Goal: Task Accomplishment & Management: Complete application form

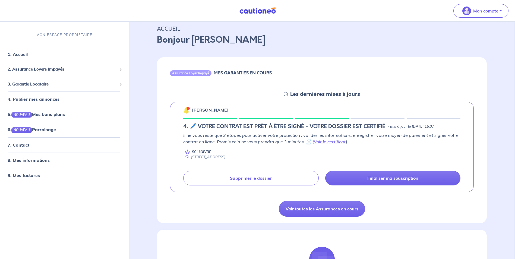
scroll to position [27, 0]
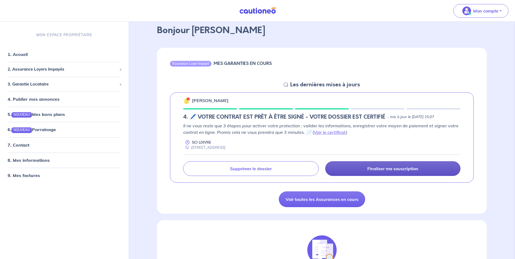
click at [389, 168] on p "Finaliser ma souscription" at bounding box center [392, 168] width 51 height 5
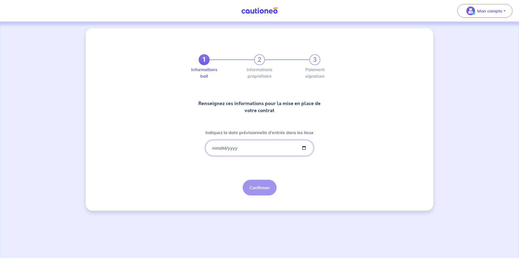
click at [212, 147] on input "Indiquez la date prévisionnelle d'entrée dans les lieux" at bounding box center [260, 148] width 108 height 16
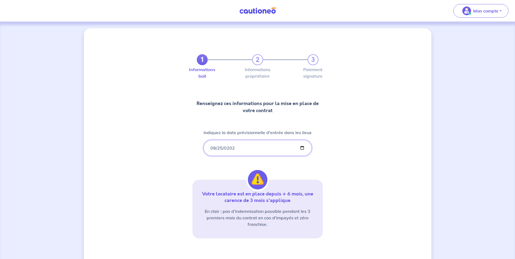
type input "[DATE]"
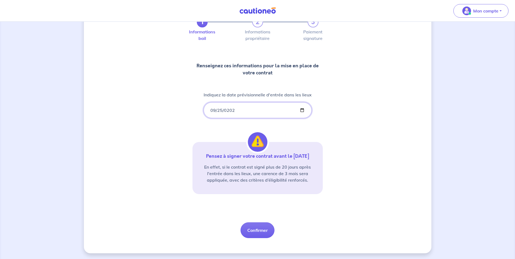
scroll to position [39, 0]
click at [261, 229] on button "Confirmer" at bounding box center [258, 230] width 34 height 16
select select "FR"
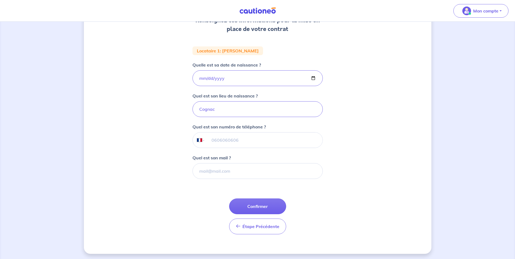
scroll to position [85, 0]
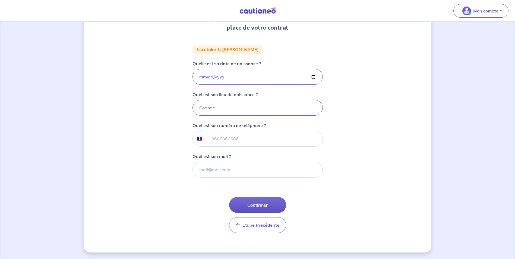
click at [260, 202] on button "Confirmer" at bounding box center [257, 205] width 57 height 16
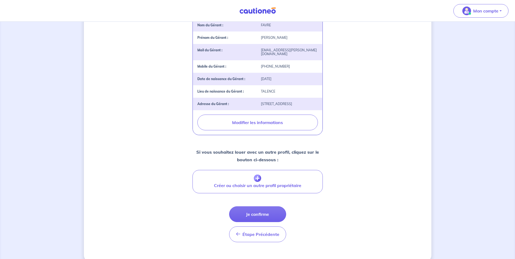
scroll to position [162, 0]
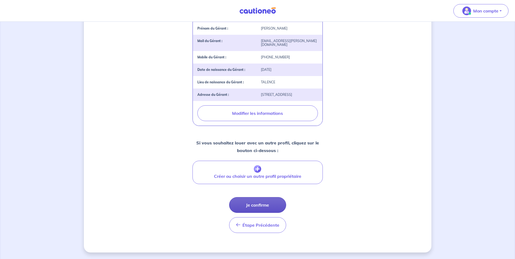
click at [262, 205] on button "Je confirme" at bounding box center [257, 205] width 57 height 16
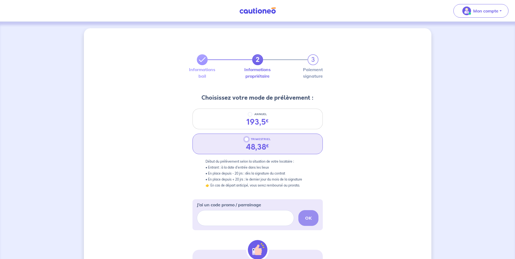
click at [246, 139] on input "TRIMESTRIEL" at bounding box center [246, 139] width 4 height 4
radio input "true"
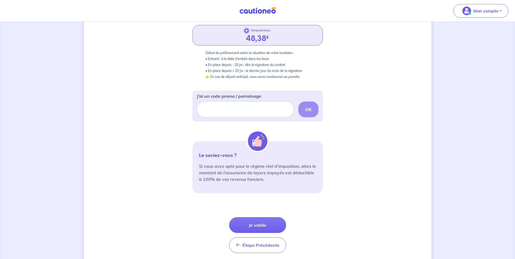
scroll to position [129, 0]
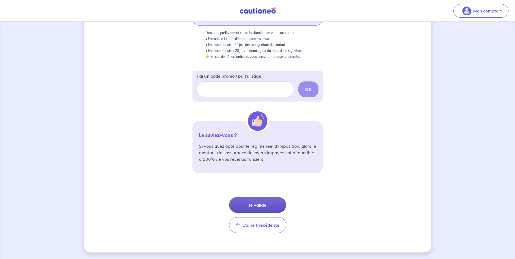
click at [255, 201] on button "Je valide" at bounding box center [257, 205] width 57 height 16
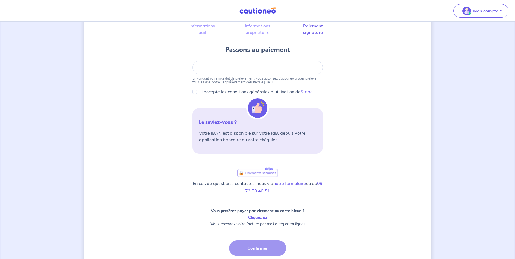
scroll to position [54, 0]
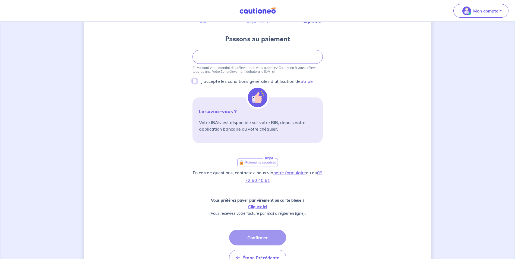
drag, startPoint x: 194, startPoint y: 81, endPoint x: 254, endPoint y: 89, distance: 60.5
click at [194, 81] on input "J'accepte les conditions générales d’utilisation de Stripe" at bounding box center [195, 81] width 4 height 4
checkbox input "true"
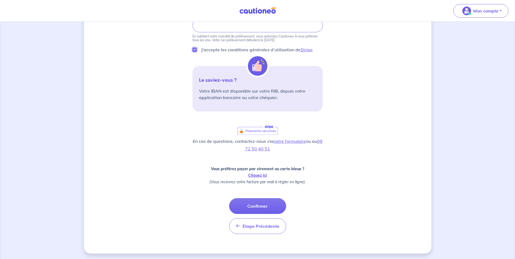
scroll to position [87, 0]
click at [257, 206] on button "Confirmer" at bounding box center [257, 205] width 57 height 16
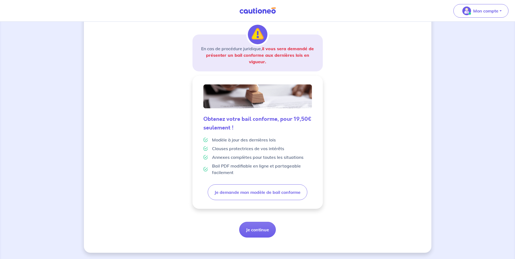
scroll to position [83, 0]
click at [259, 231] on button "Je continue" at bounding box center [257, 230] width 37 height 16
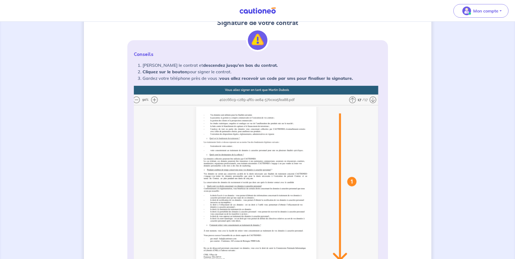
scroll to position [136, 0]
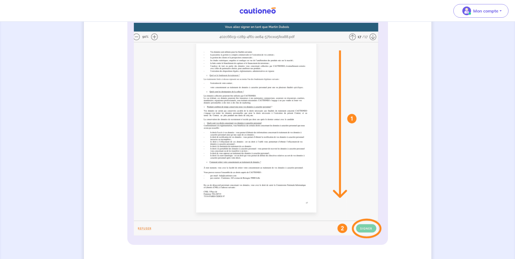
click at [250, 112] on img at bounding box center [258, 131] width 248 height 216
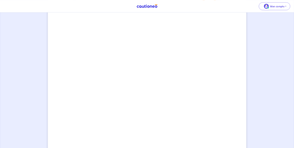
scroll to position [380, 0]
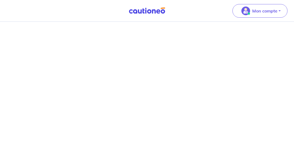
drag, startPoint x: 288, startPoint y: 97, endPoint x: 289, endPoint y: 103, distance: 6.3
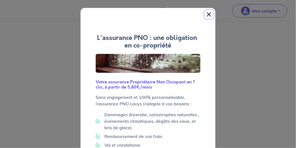
click at [207, 14] on button "Close" at bounding box center [209, 14] width 9 height 9
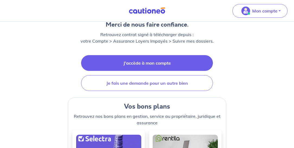
click at [148, 62] on link "J'accède à mon compte" at bounding box center [147, 63] width 132 height 16
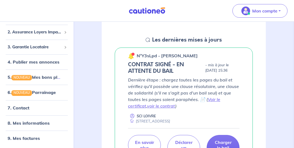
scroll to position [77, 0]
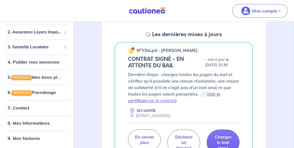
click at [137, 100] on link "Voir le certificat" at bounding box center [174, 97] width 92 height 12
